Goal: Information Seeking & Learning: Learn about a topic

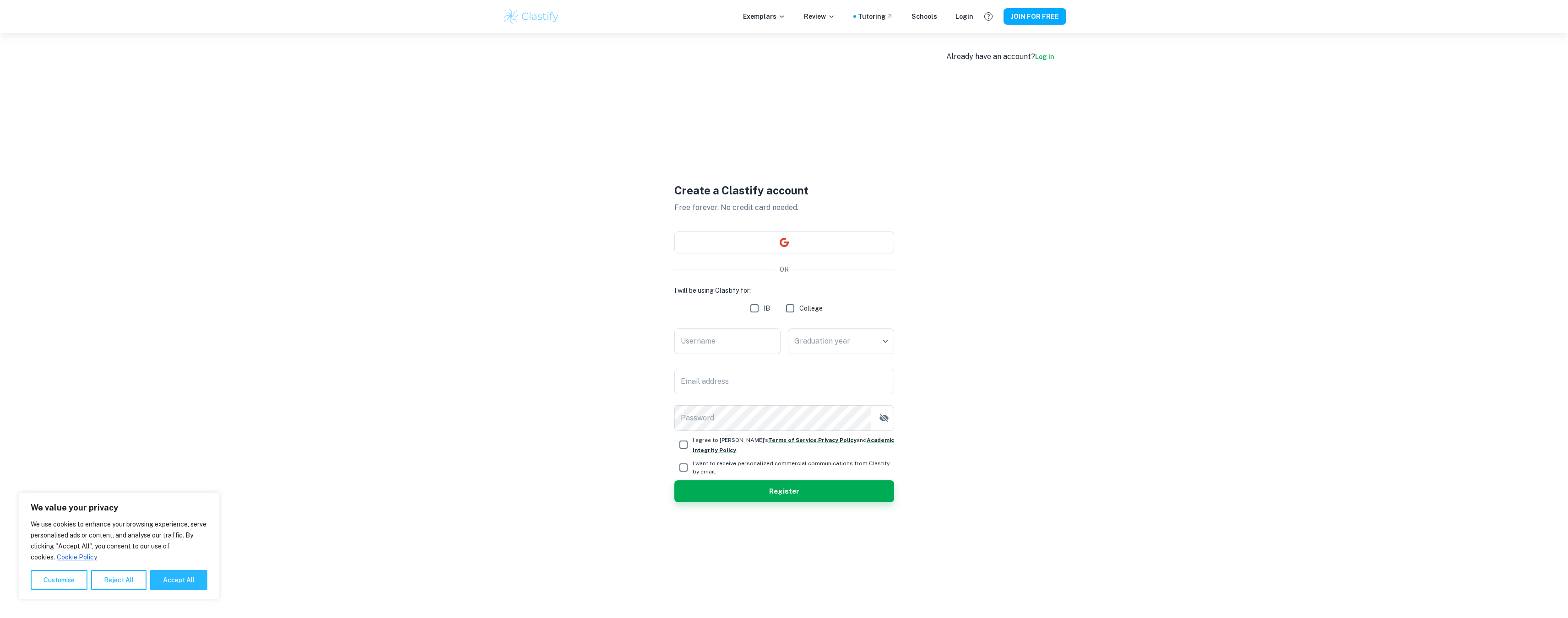
click at [970, 19] on div "Login" at bounding box center [964, 16] width 18 height 10
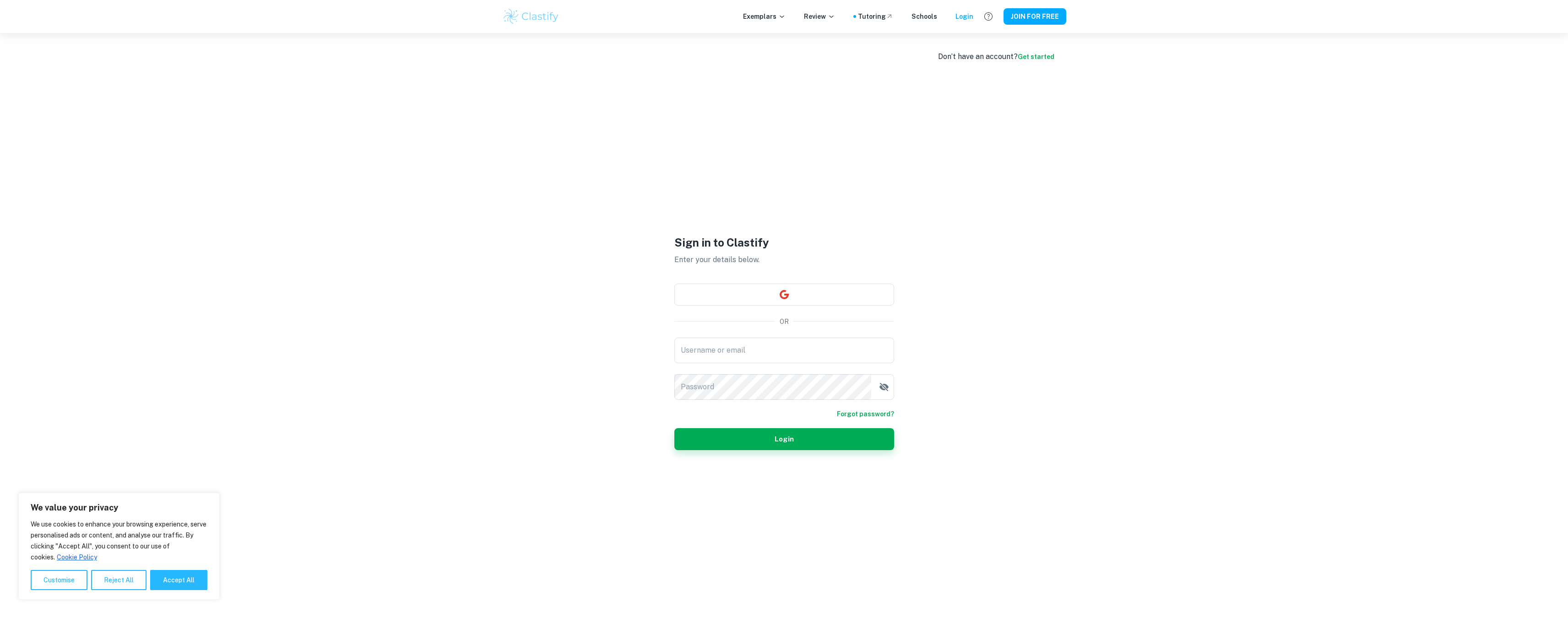
click at [548, 10] on img at bounding box center [531, 16] width 58 height 18
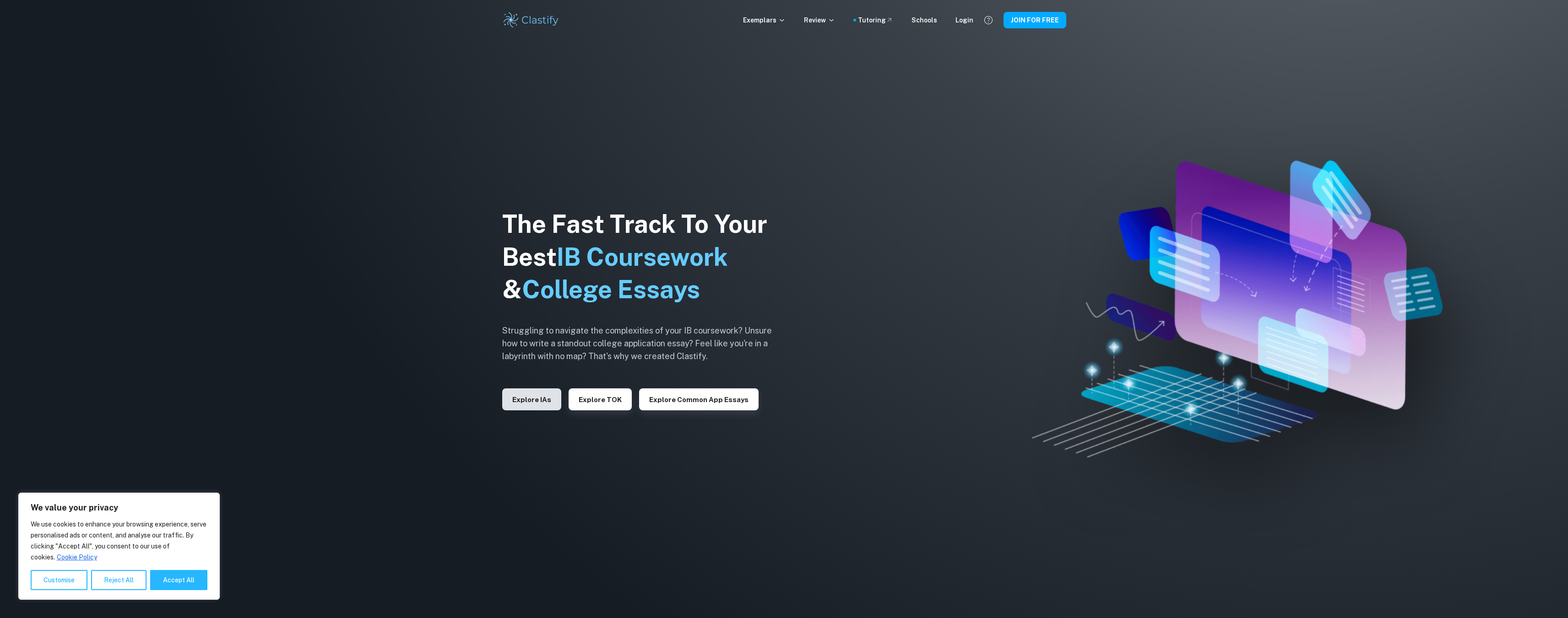
click at [541, 398] on button "Explore IAs" at bounding box center [531, 400] width 59 height 22
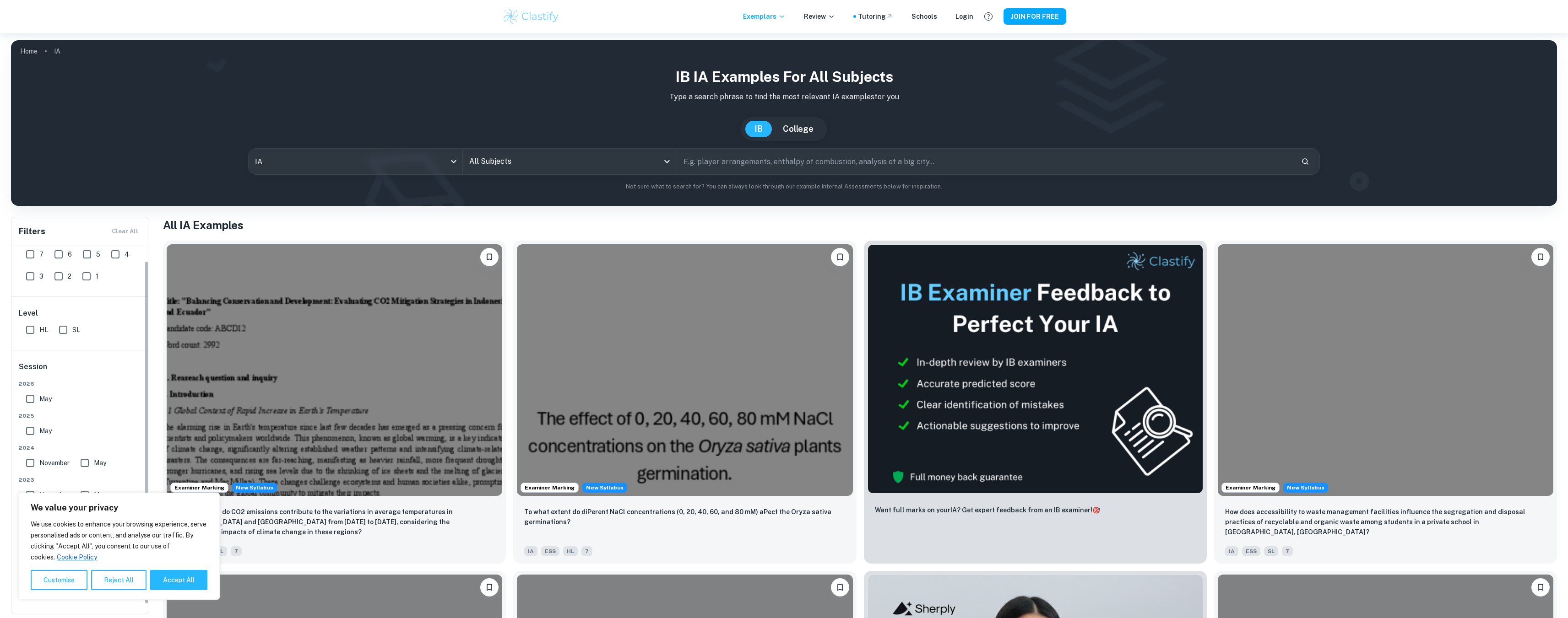
scroll to position [26, 0]
click at [189, 588] on button "Accept All" at bounding box center [179, 580] width 57 height 20
checkbox input "true"
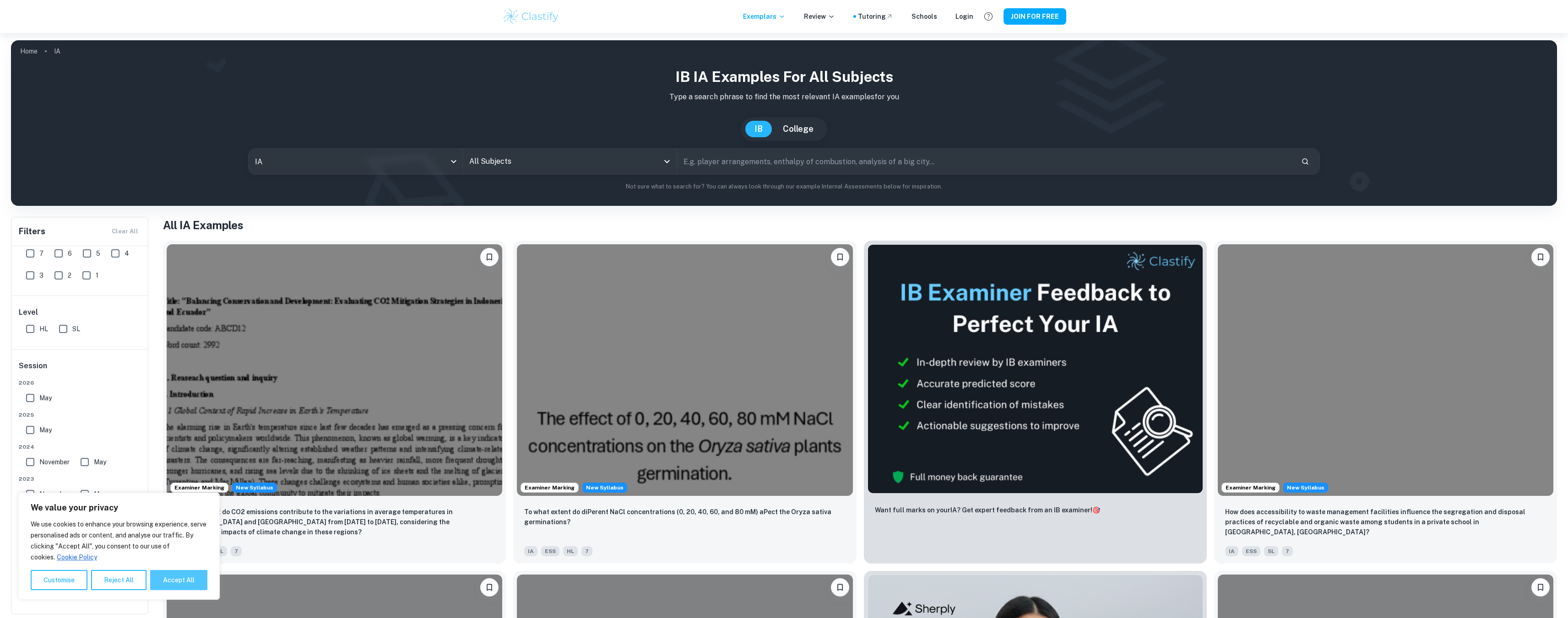
checkbox input "true"
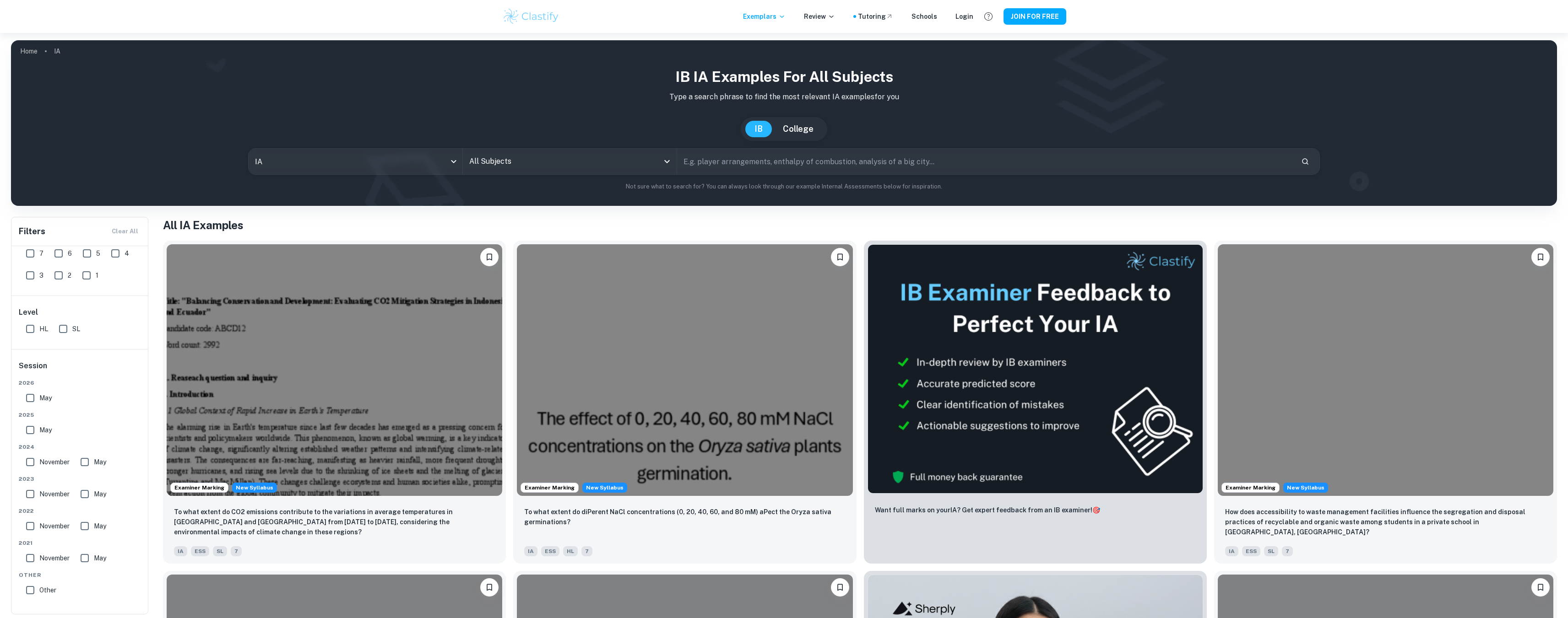
click at [718, 164] on input "text" at bounding box center [985, 161] width 617 height 26
type input "ubisoft"
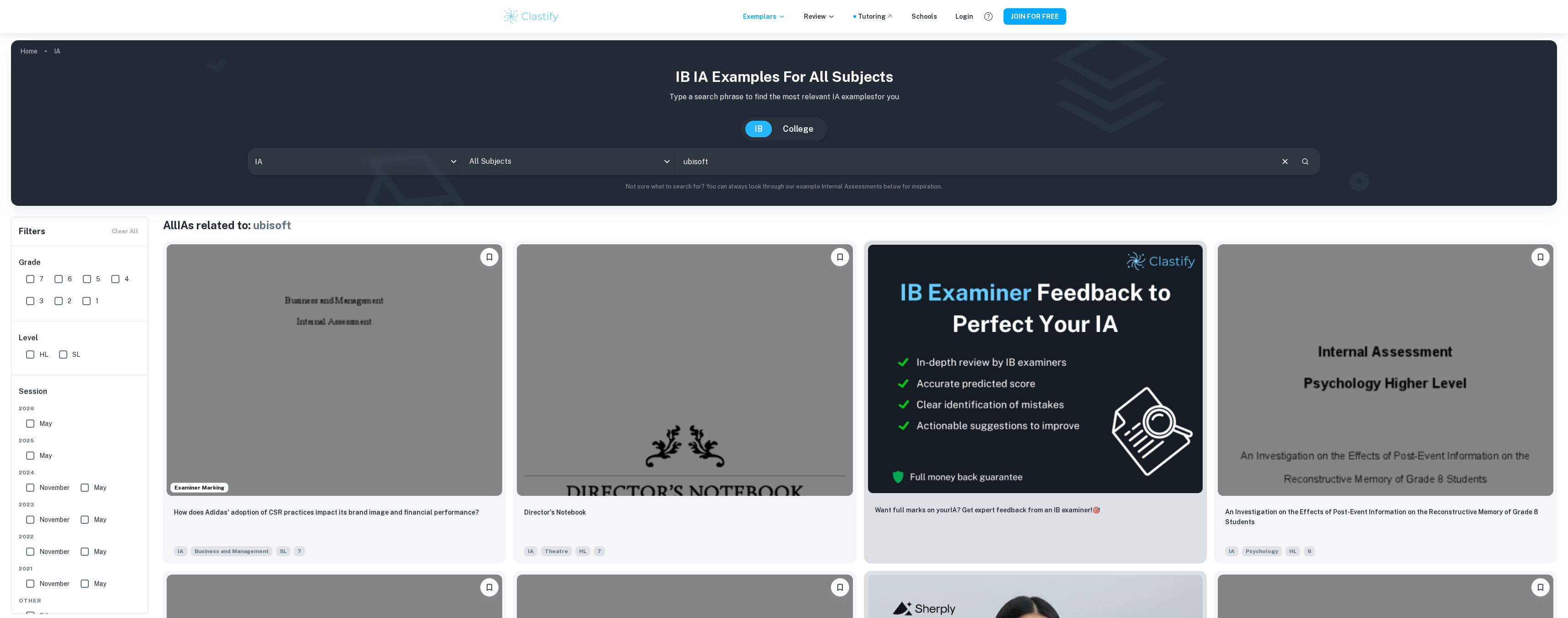
click at [130, 226] on div "Filters Clear All" at bounding box center [80, 231] width 136 height 29
click at [126, 229] on div "Filters Clear All" at bounding box center [80, 231] width 136 height 29
click at [1279, 162] on button "Clear" at bounding box center [1285, 161] width 18 height 18
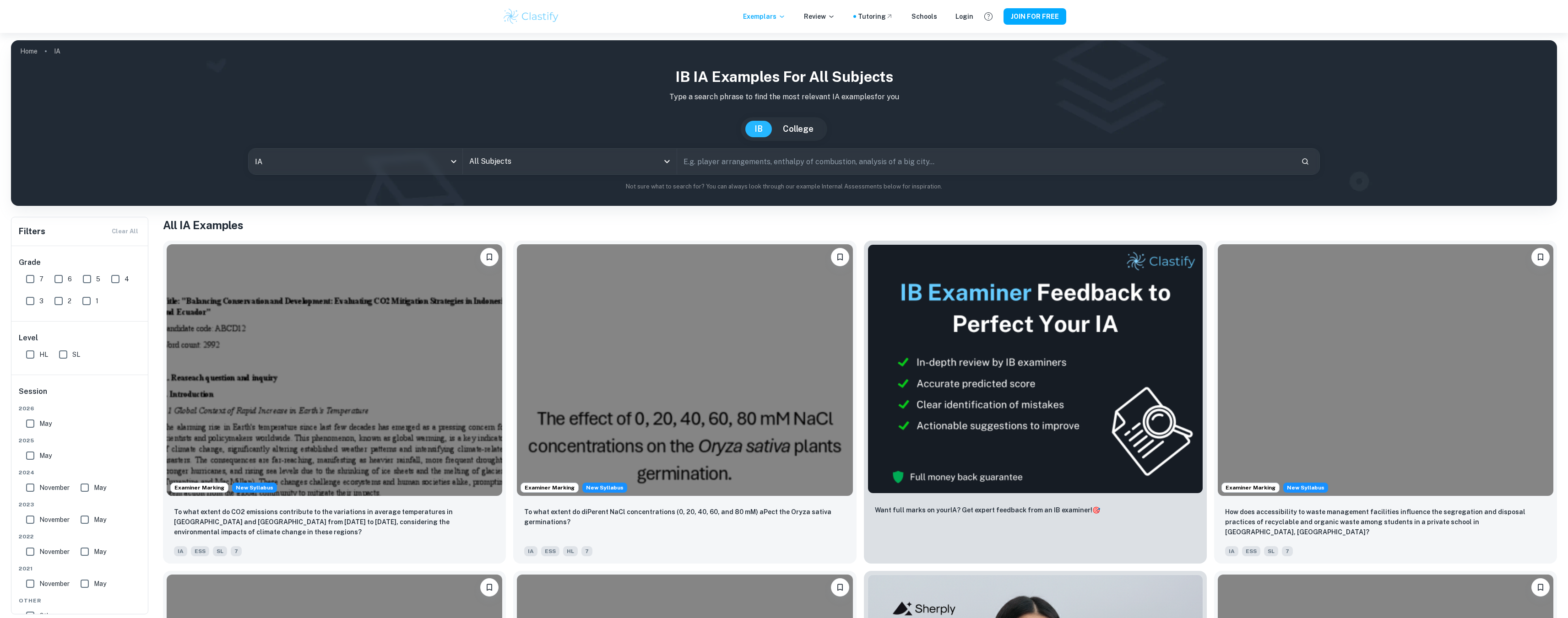
click at [509, 164] on input "All Subjects" at bounding box center [562, 161] width 192 height 18
click at [511, 209] on li "Business and Management" at bounding box center [554, 207] width 176 height 21
type input "Business and Management"
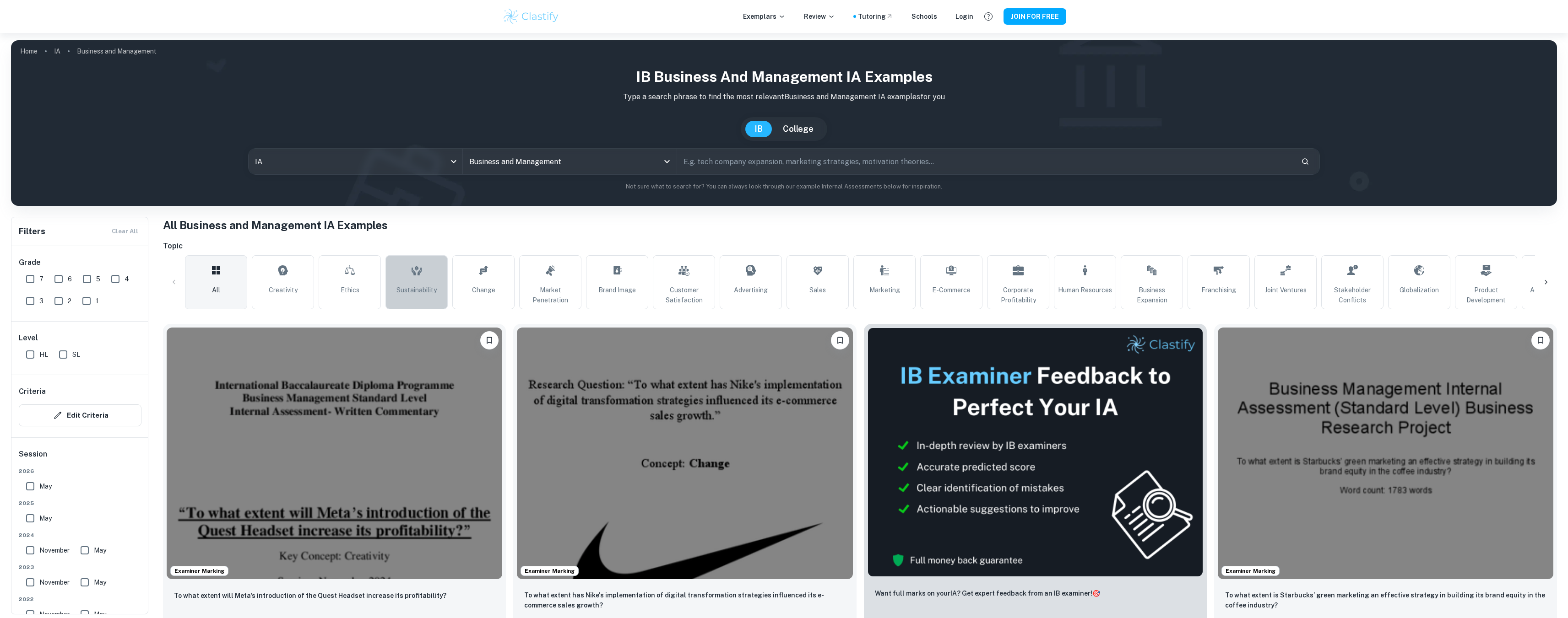
click at [408, 288] on span "Sustainability" at bounding box center [416, 290] width 40 height 10
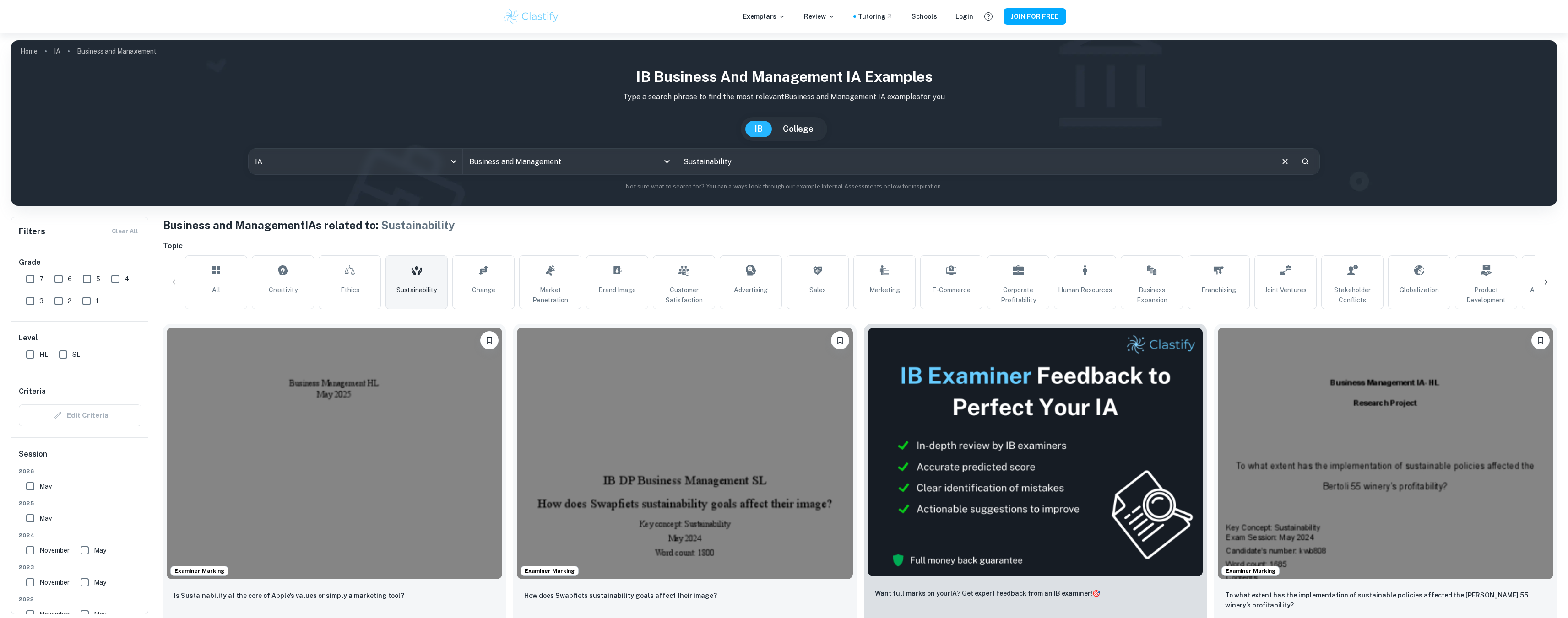
drag, startPoint x: 752, startPoint y: 163, endPoint x: 679, endPoint y: 166, distance: 73.1
click at [679, 166] on input "Sustainability" at bounding box center [975, 161] width 596 height 26
type input "how has the growth of"
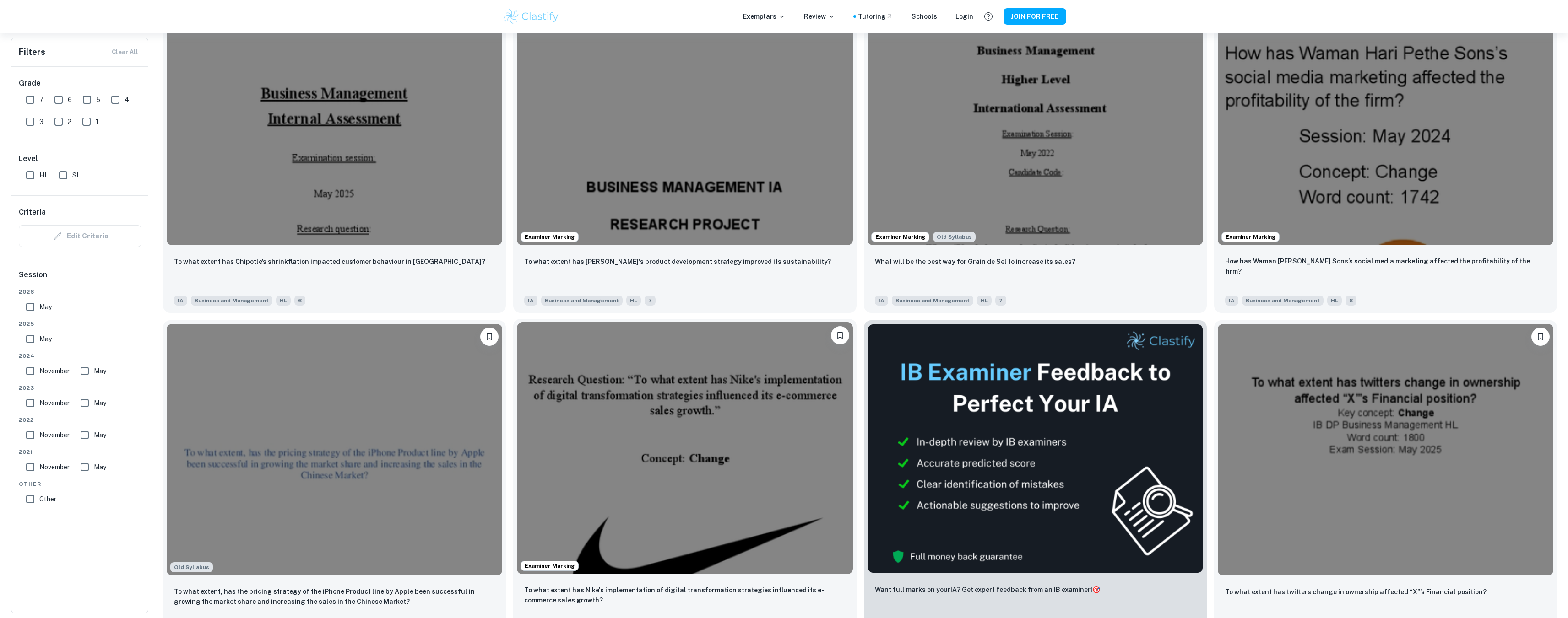
scroll to position [1235, 0]
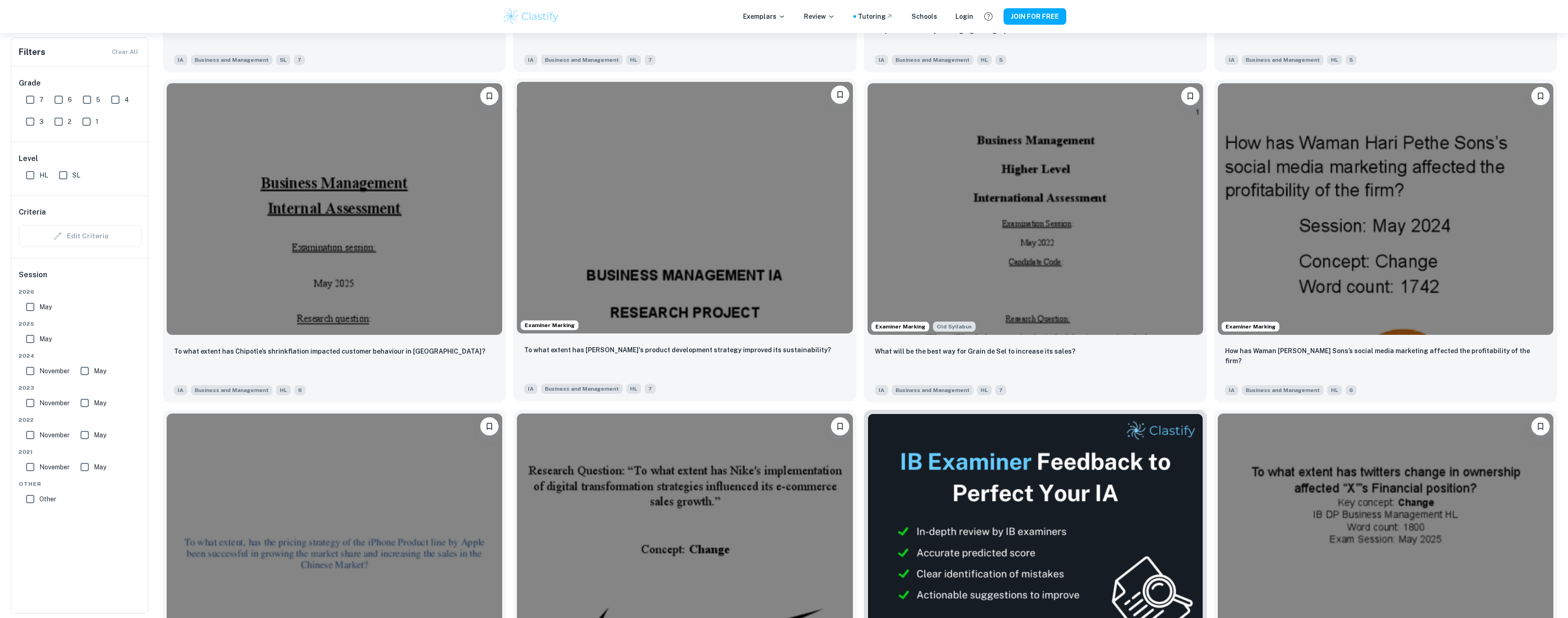
click at [661, 252] on img at bounding box center [684, 208] width 335 height 252
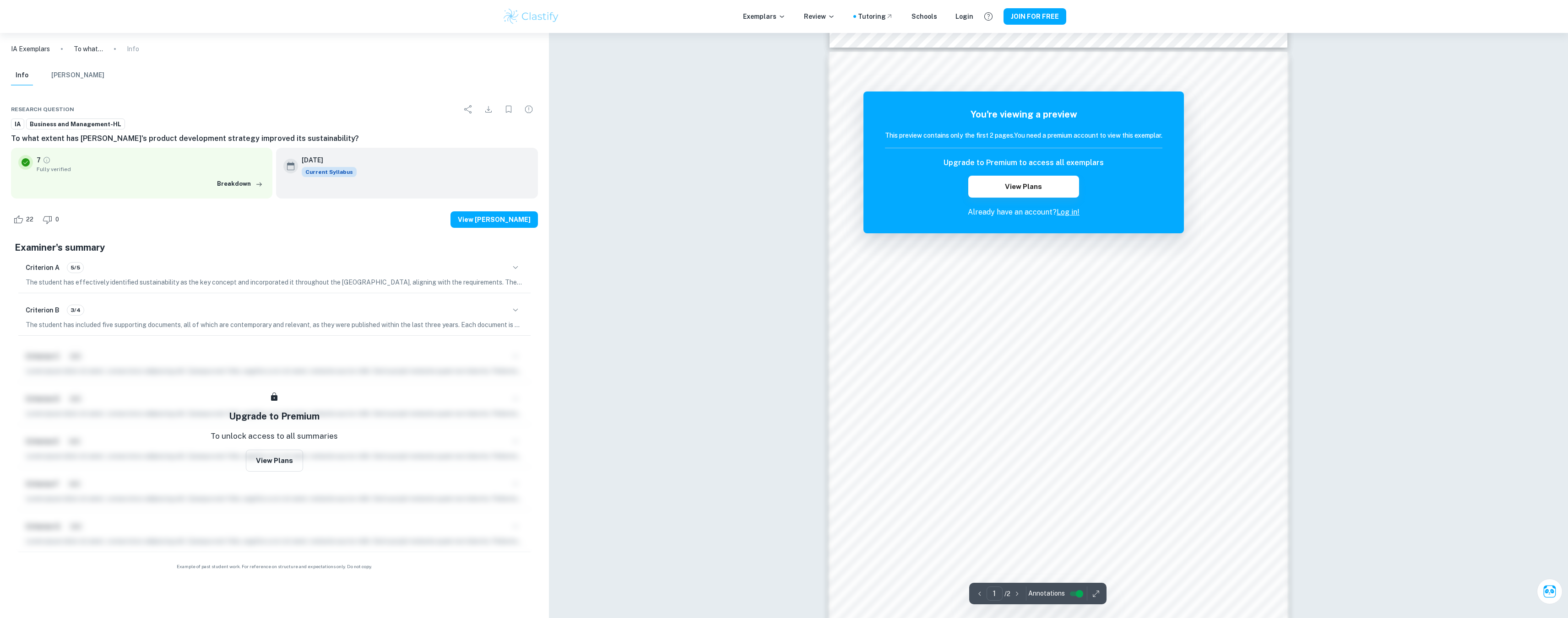
scroll to position [783, 0]
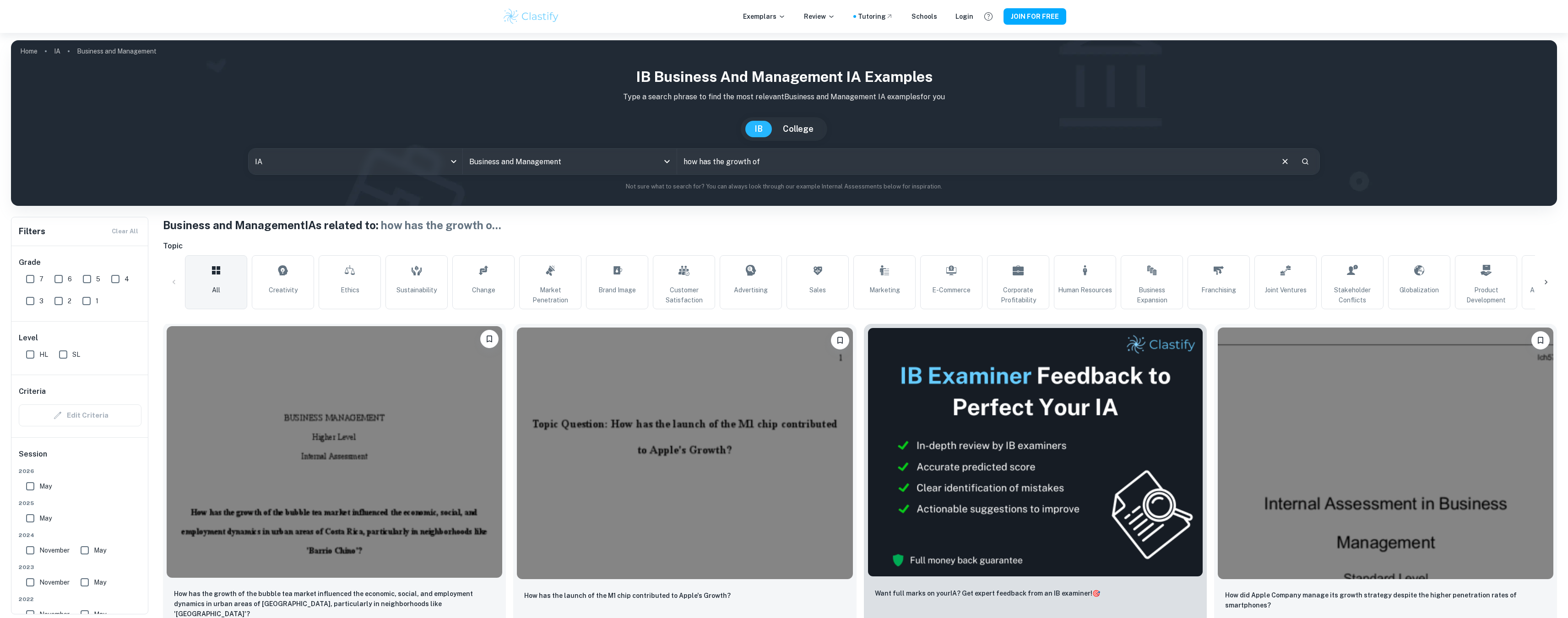
scroll to position [91, 0]
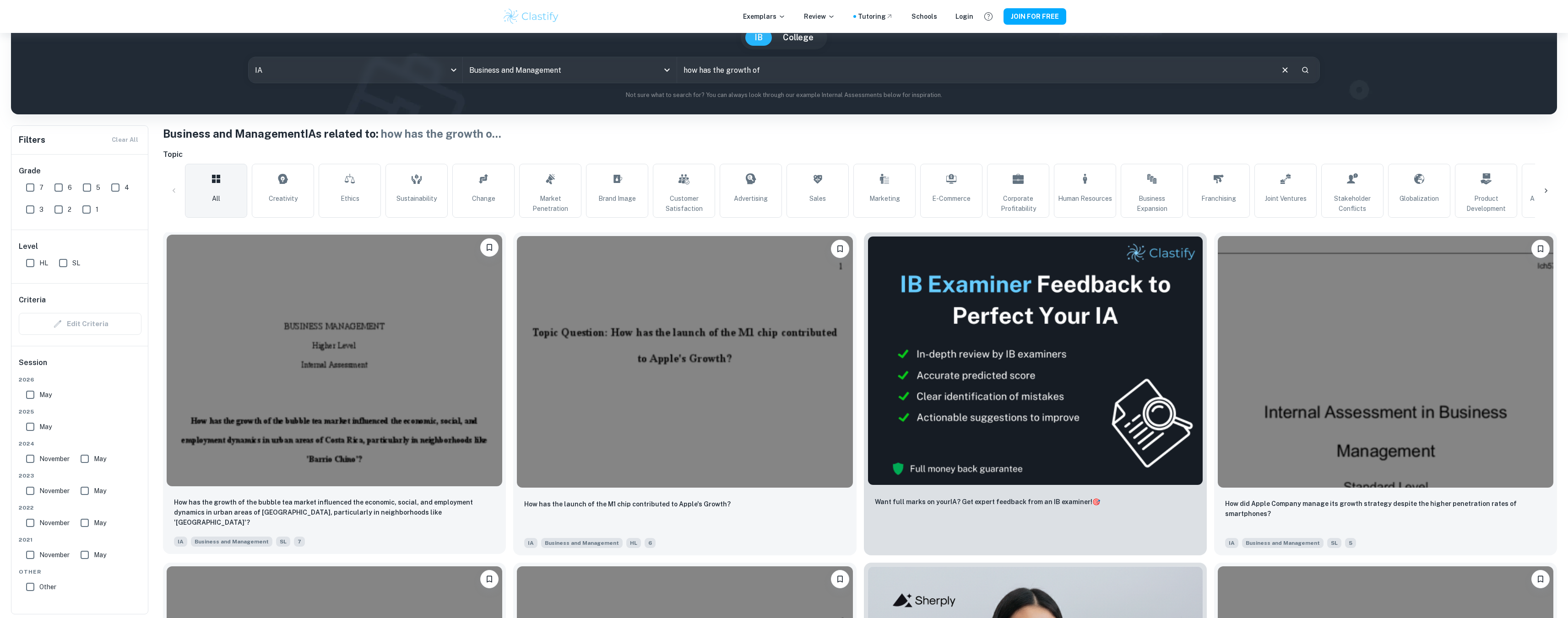
click at [450, 418] on img at bounding box center [334, 361] width 335 height 252
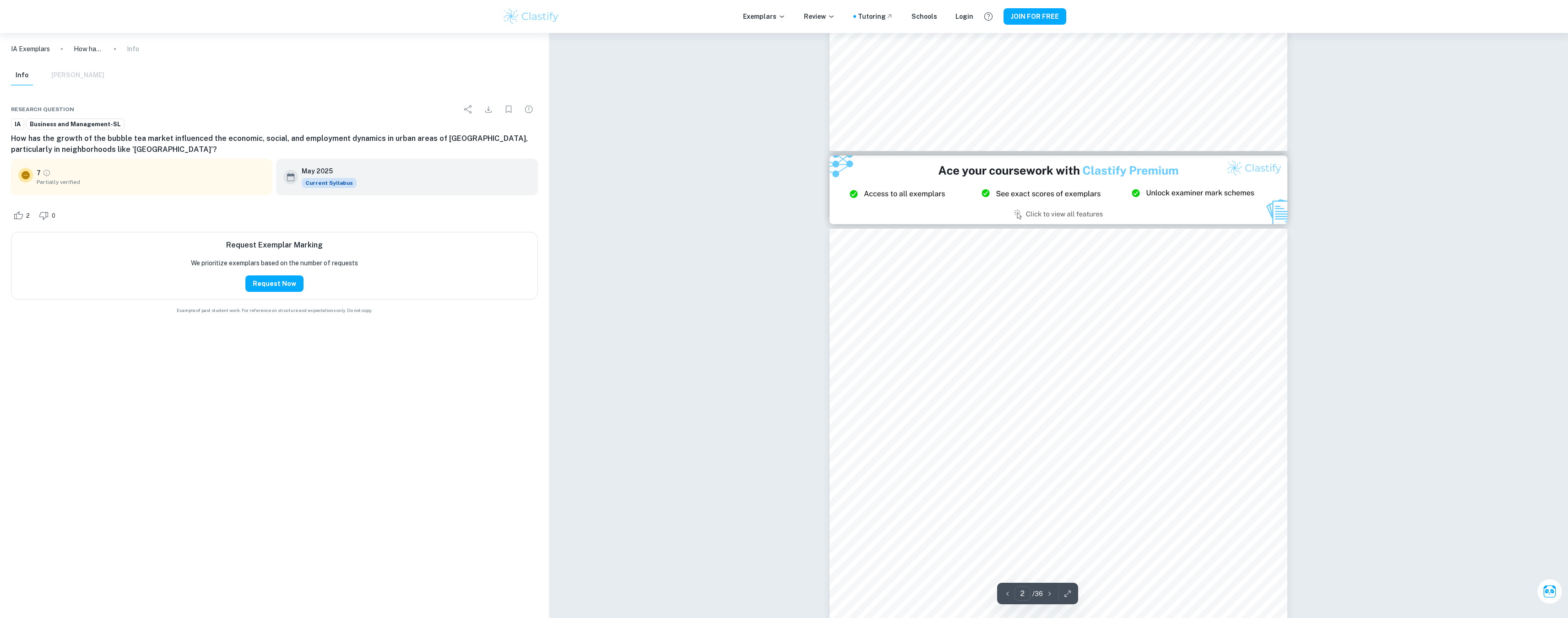
type input "3"
